Goal: Information Seeking & Learning: Find contact information

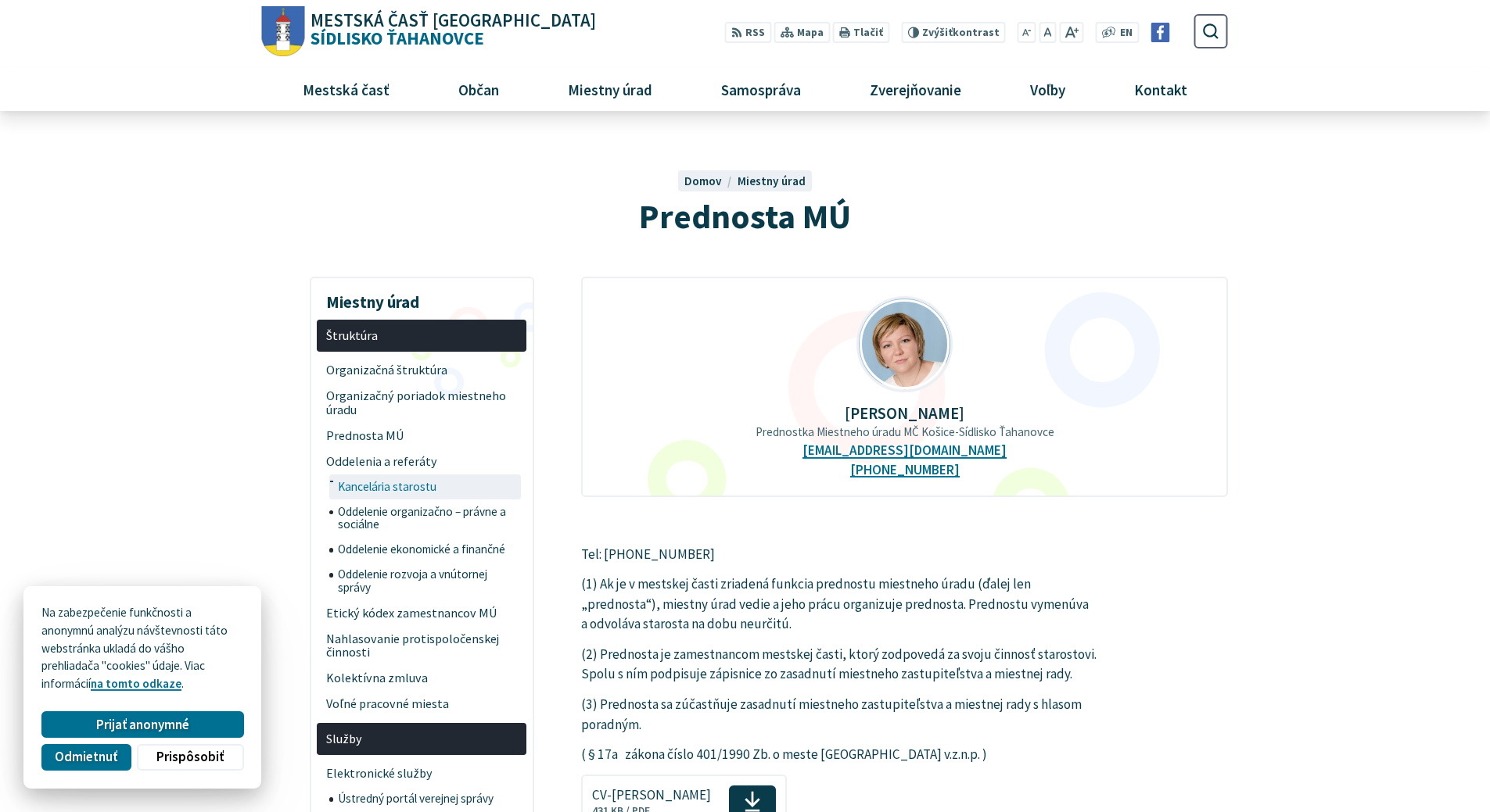
click at [424, 480] on span "Kancelária starostu" at bounding box center [427, 486] width 180 height 25
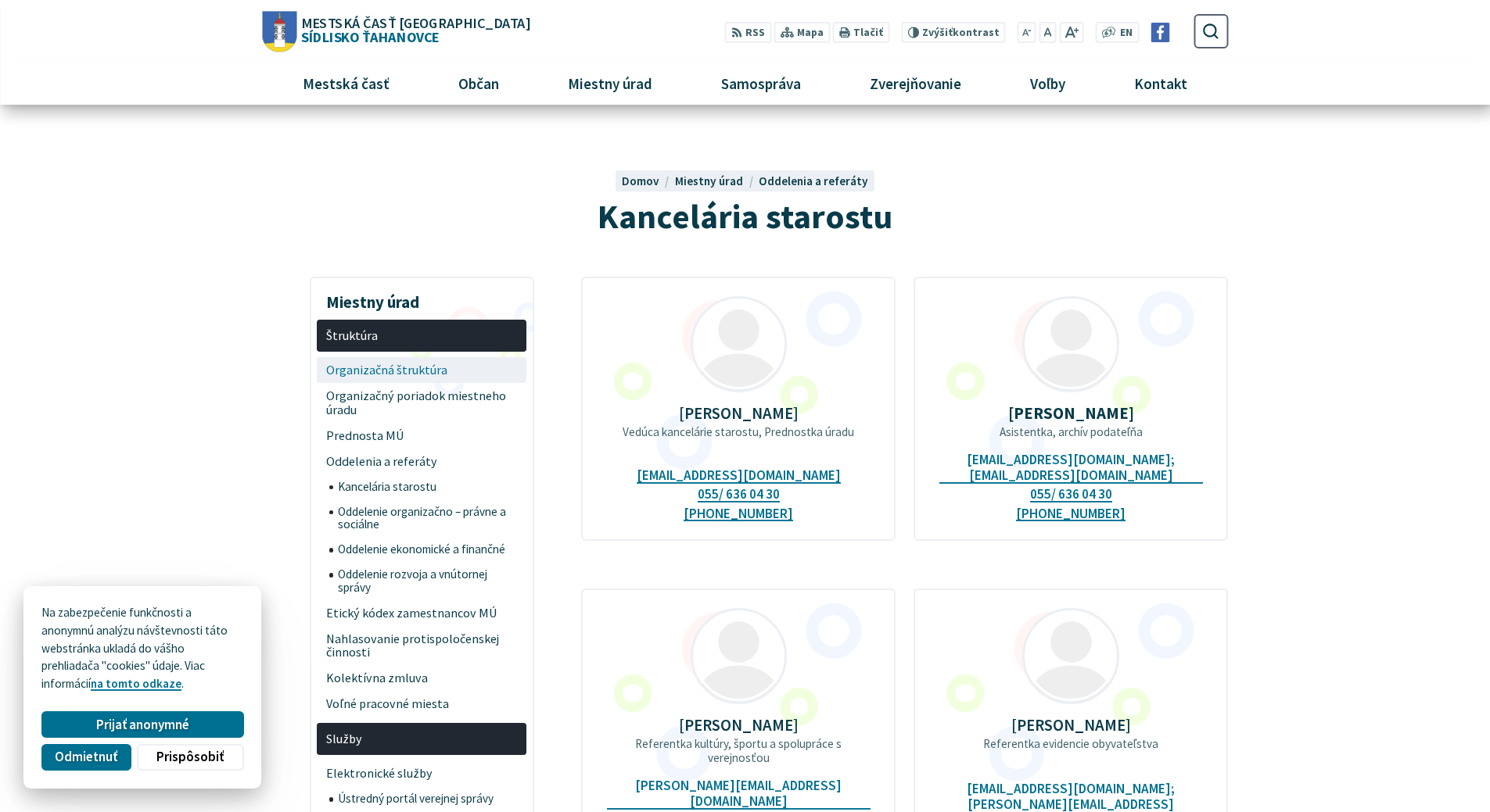
click at [409, 367] on span "Organizačná štruktúra" at bounding box center [422, 370] width 192 height 25
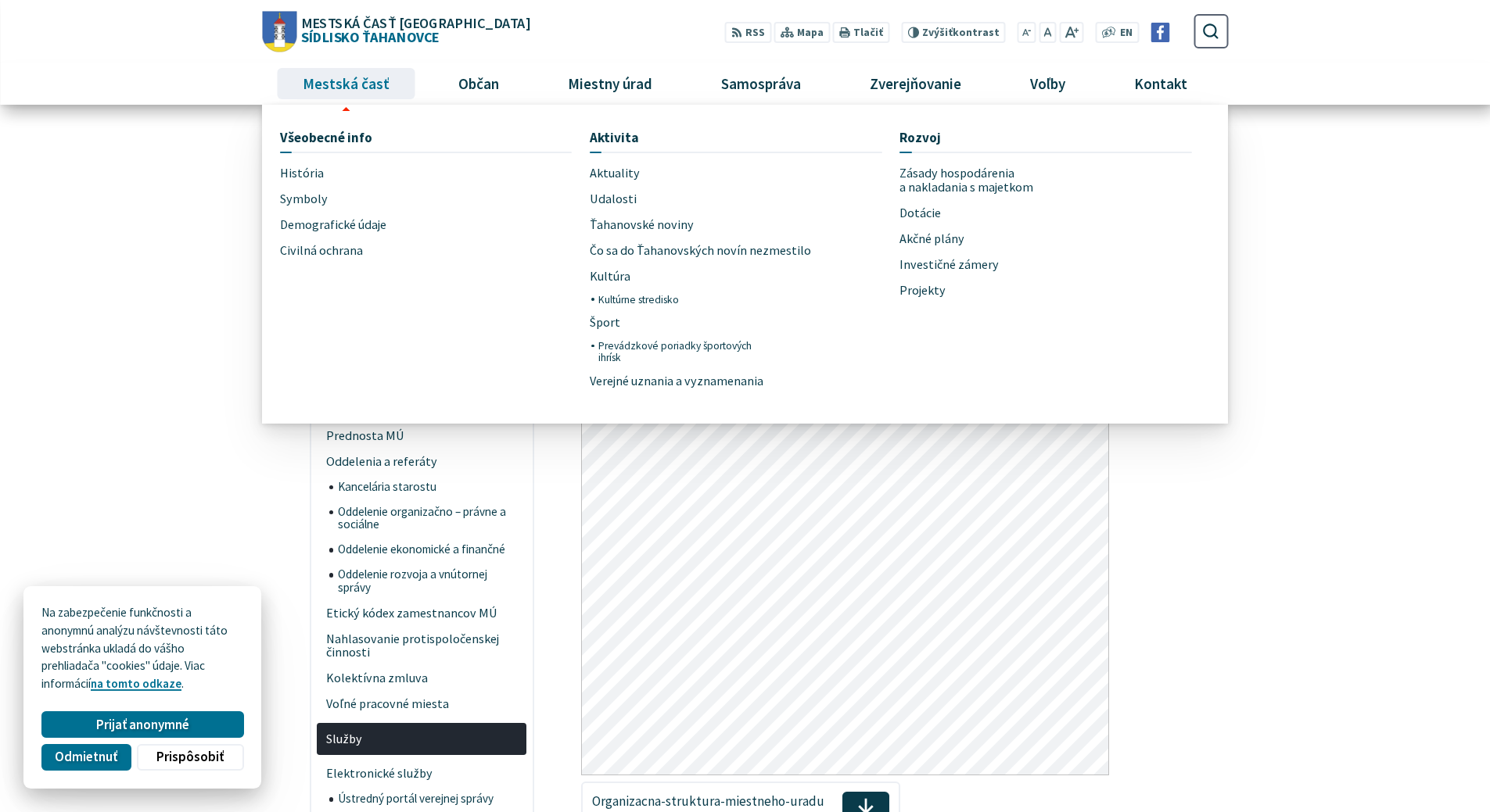
click at [326, 78] on span "Mestská časť" at bounding box center [345, 83] width 99 height 42
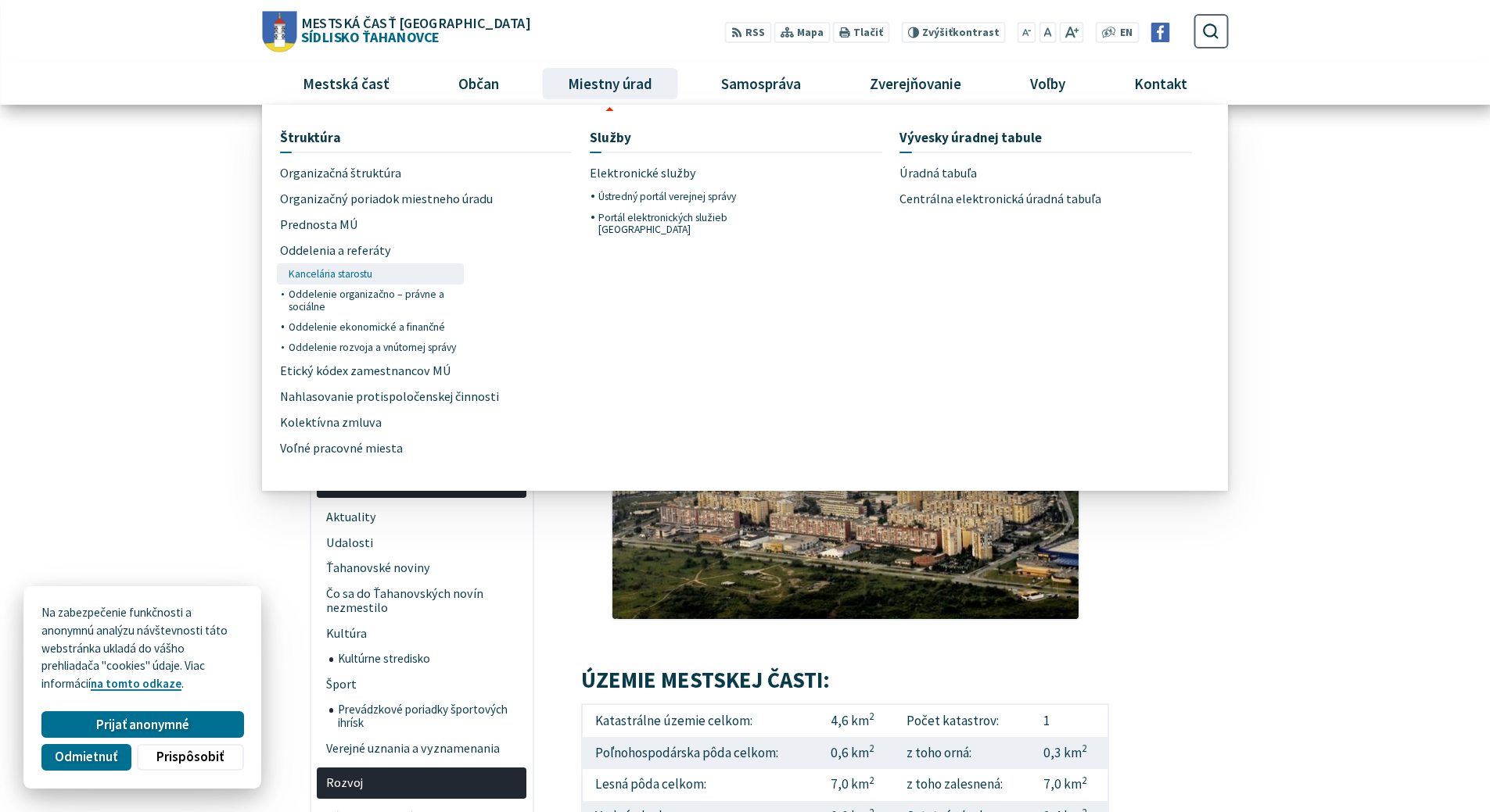
click at [350, 274] on span "Kancelária starostu" at bounding box center [330, 274] width 84 height 21
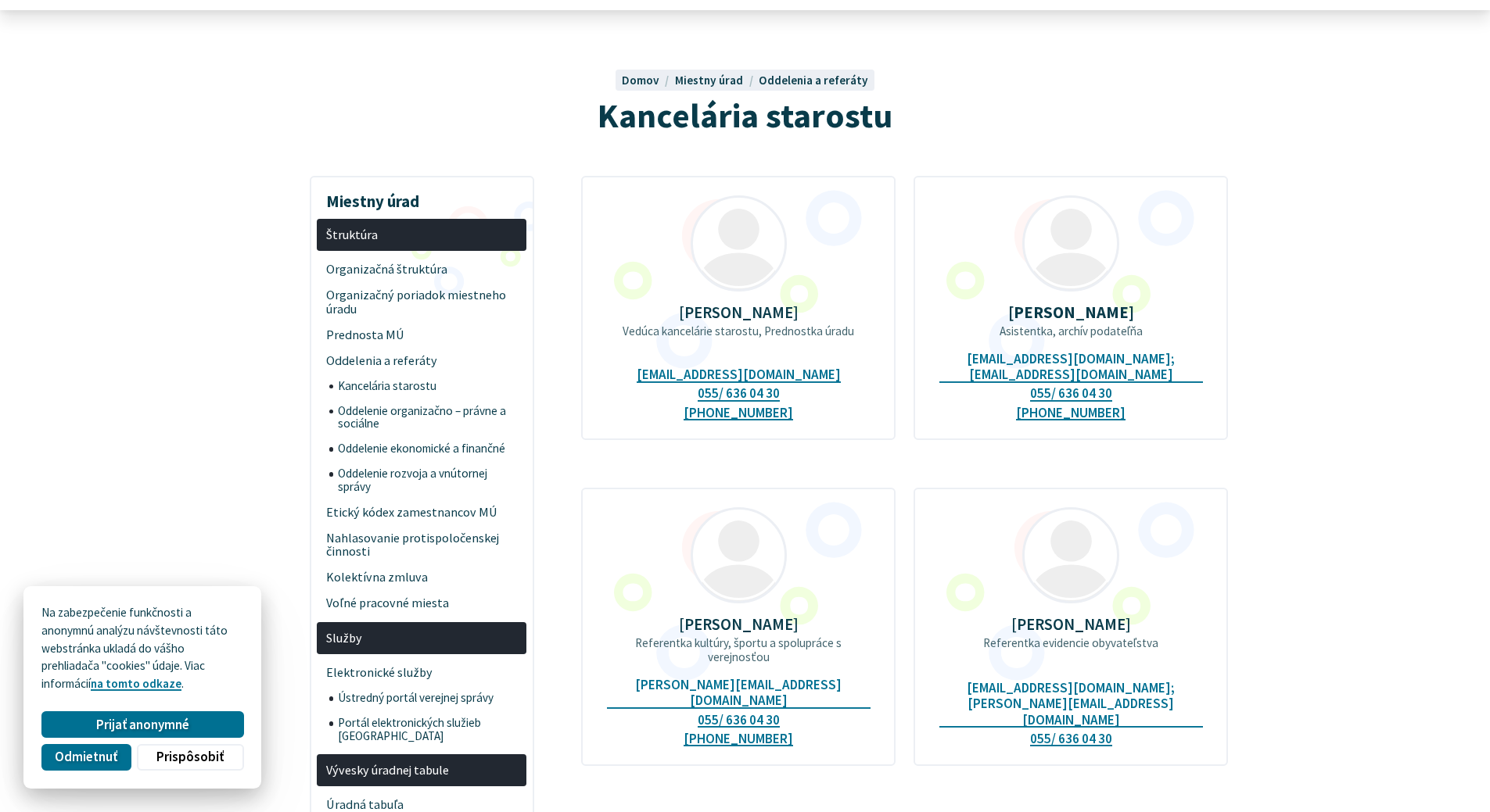
scroll to position [312, 0]
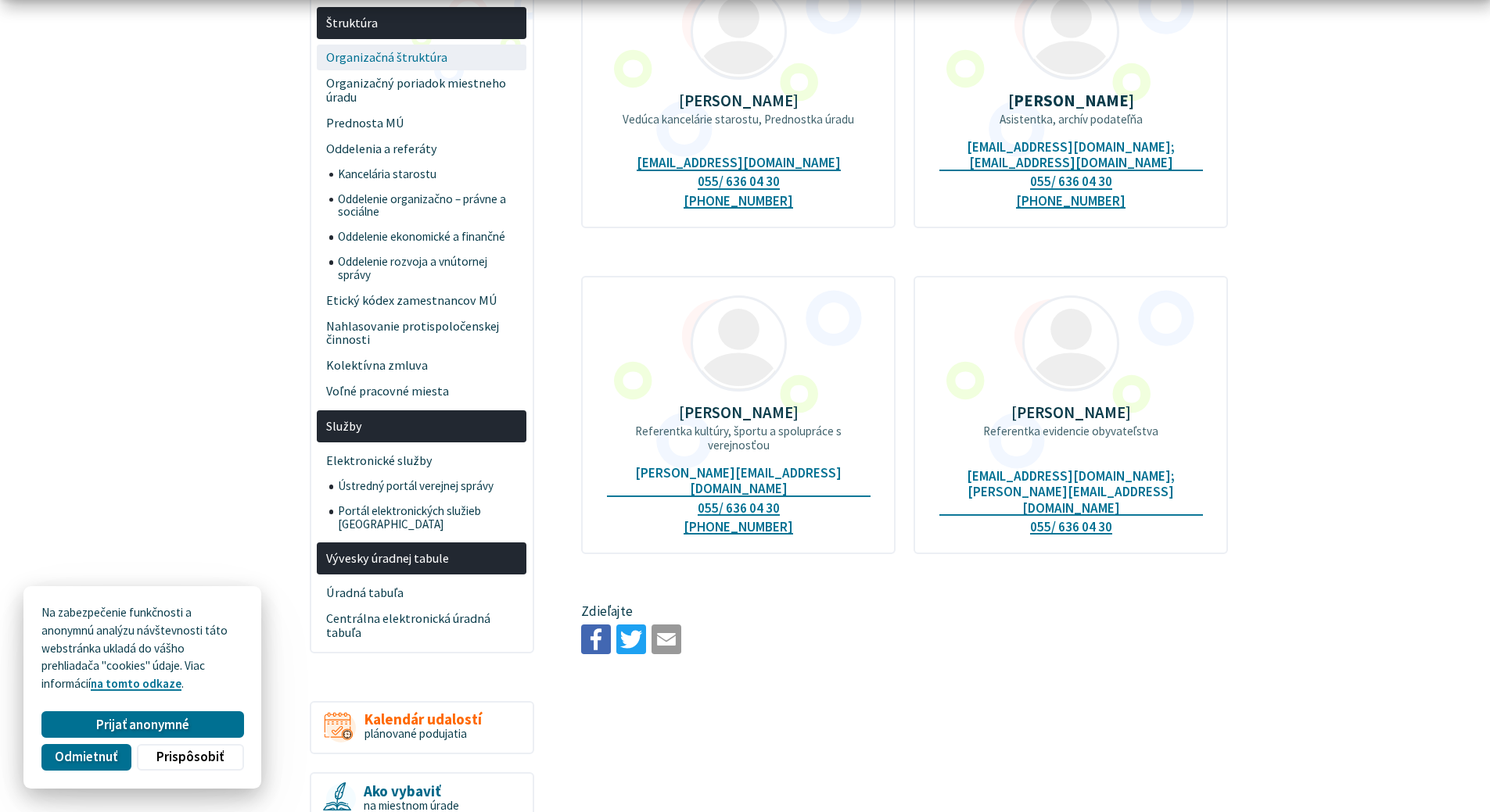
click at [396, 56] on span "Organizačná štruktúra" at bounding box center [422, 56] width 192 height 25
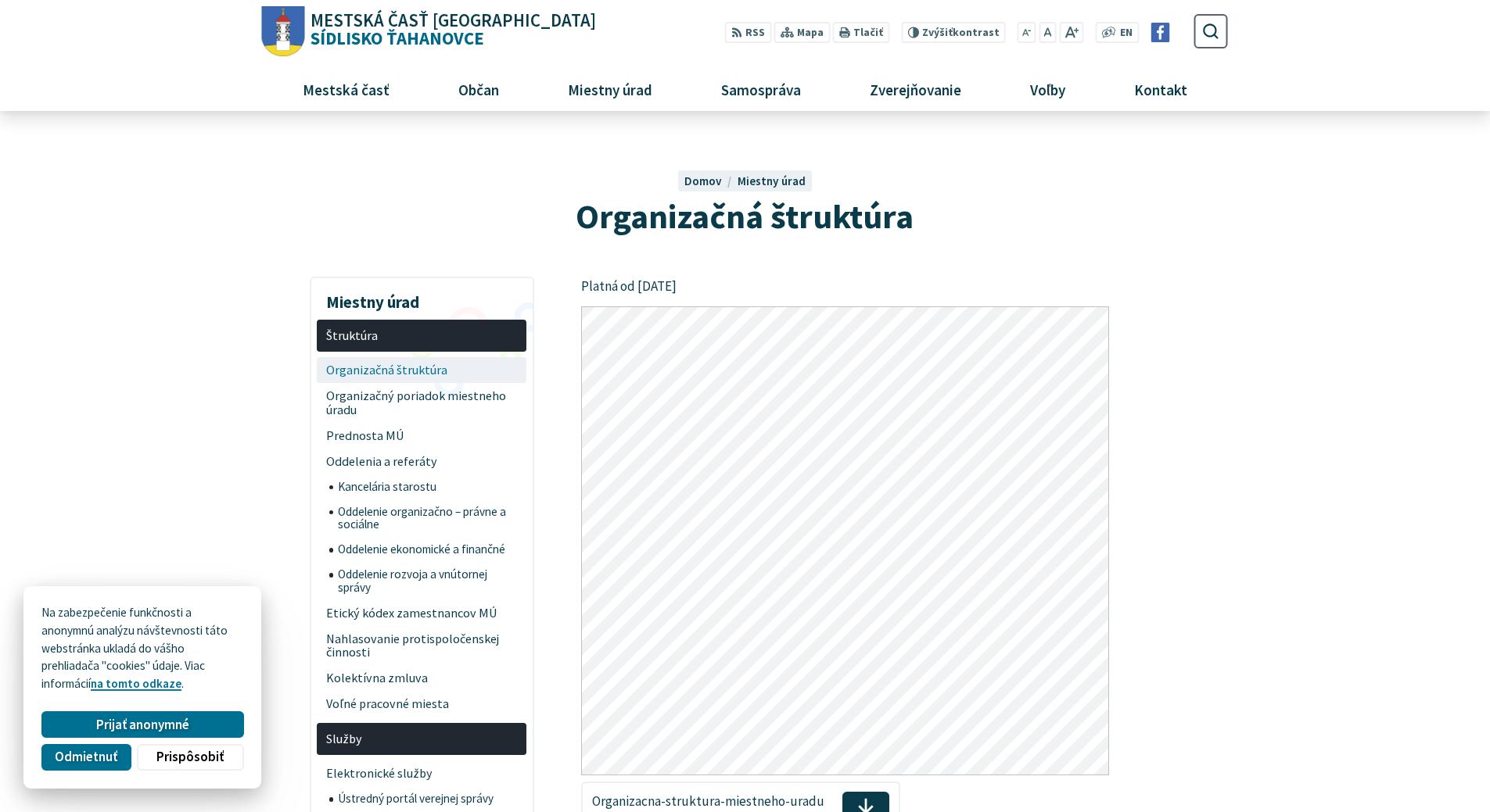
click at [366, 366] on span "Organizačná štruktúra" at bounding box center [422, 370] width 192 height 25
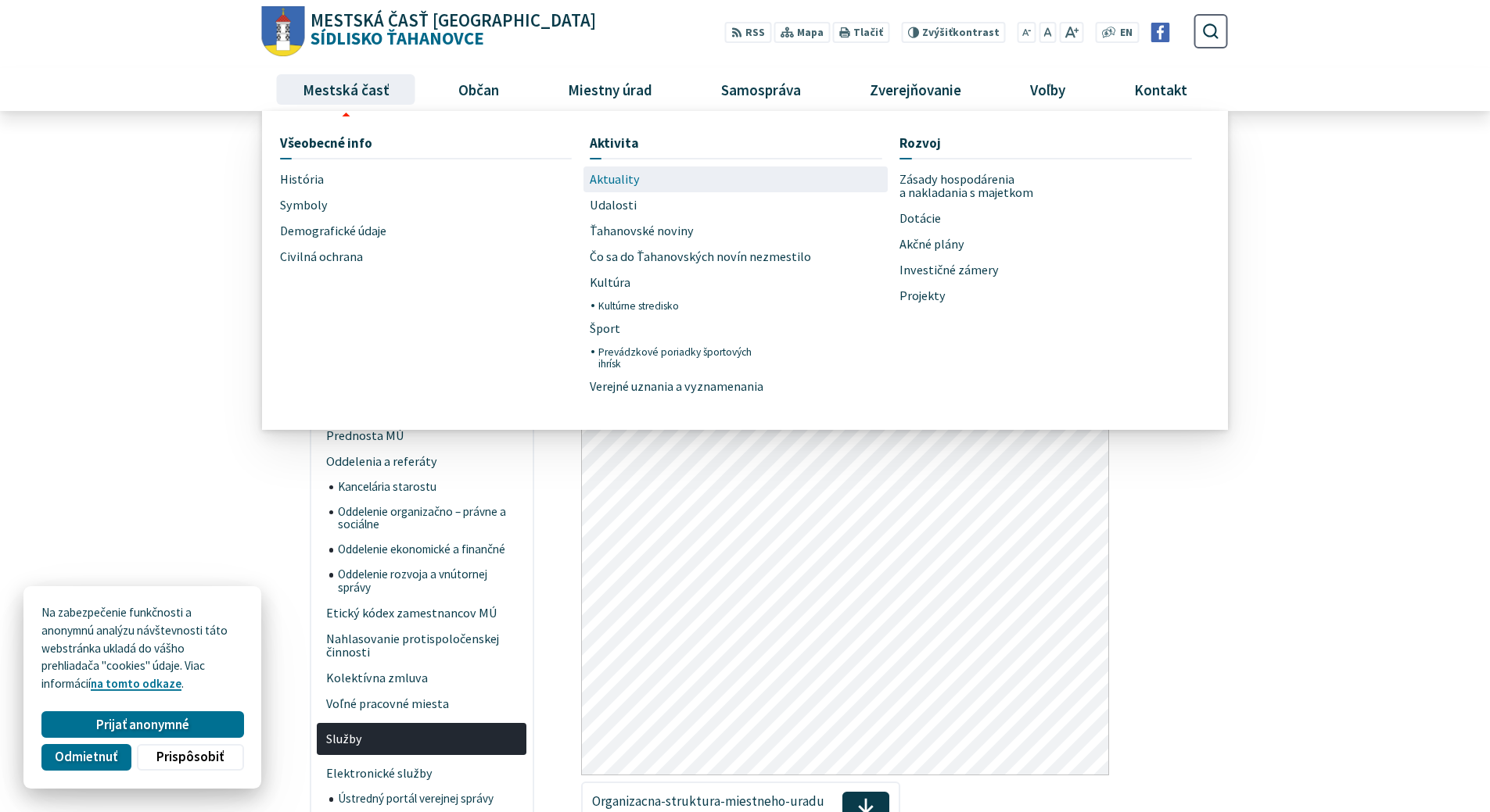
click at [611, 181] on span "Aktuality" at bounding box center [614, 179] width 50 height 25
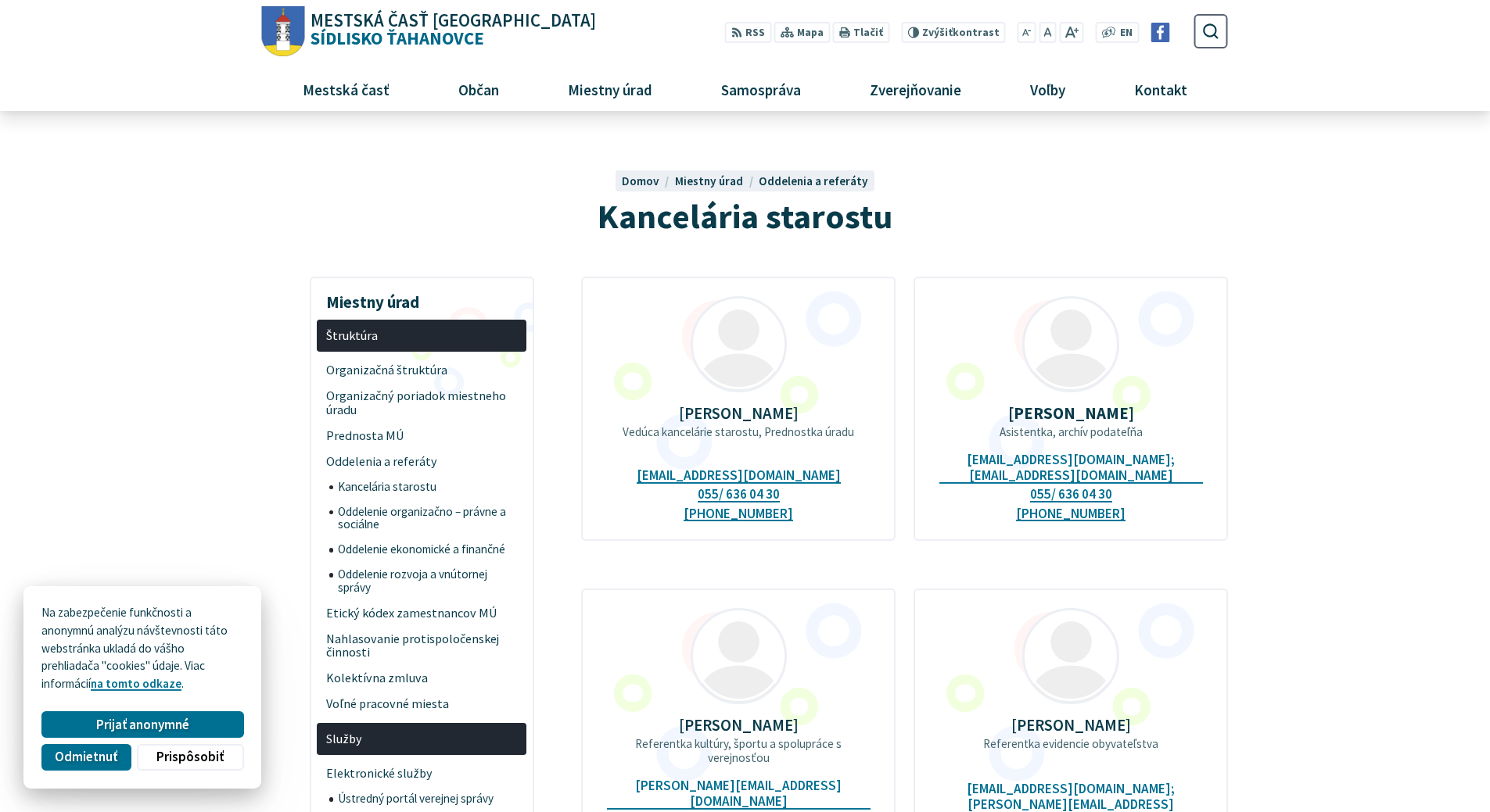
scroll to position [312, 0]
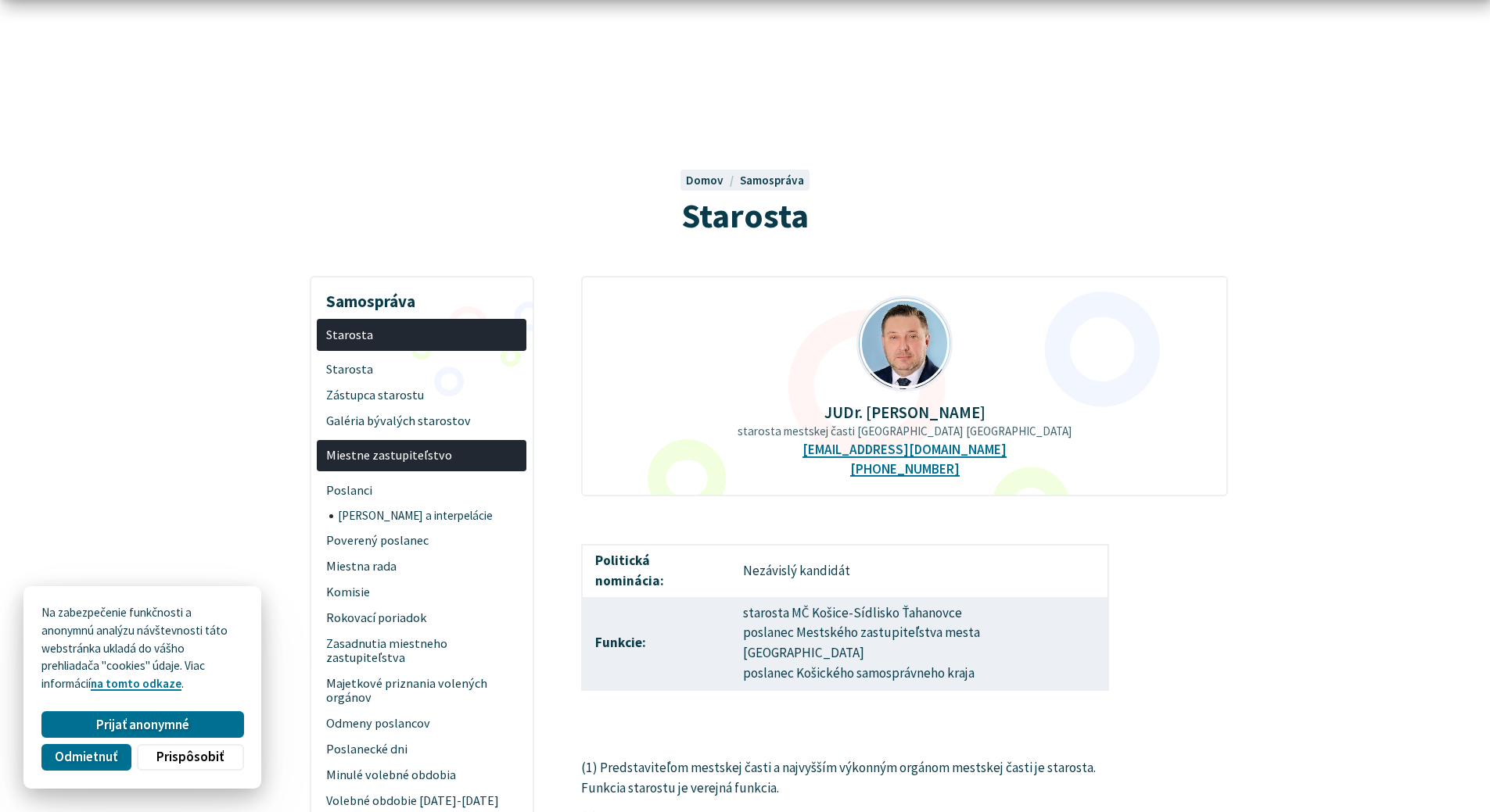
scroll to position [234, 0]
